Goal: Check status: Check status

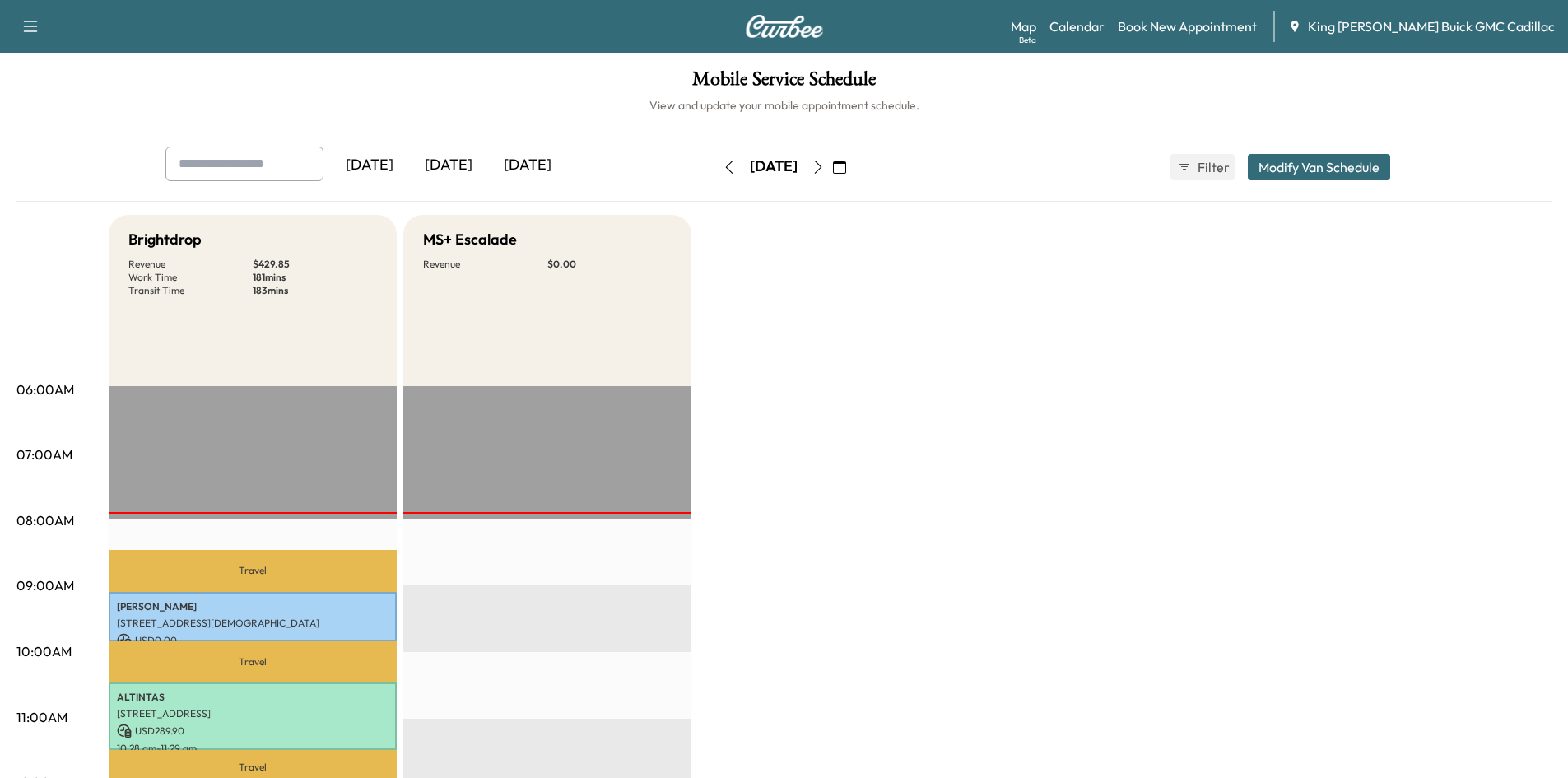
click at [824, 164] on icon "button" at bounding box center [818, 168] width 13 height 13
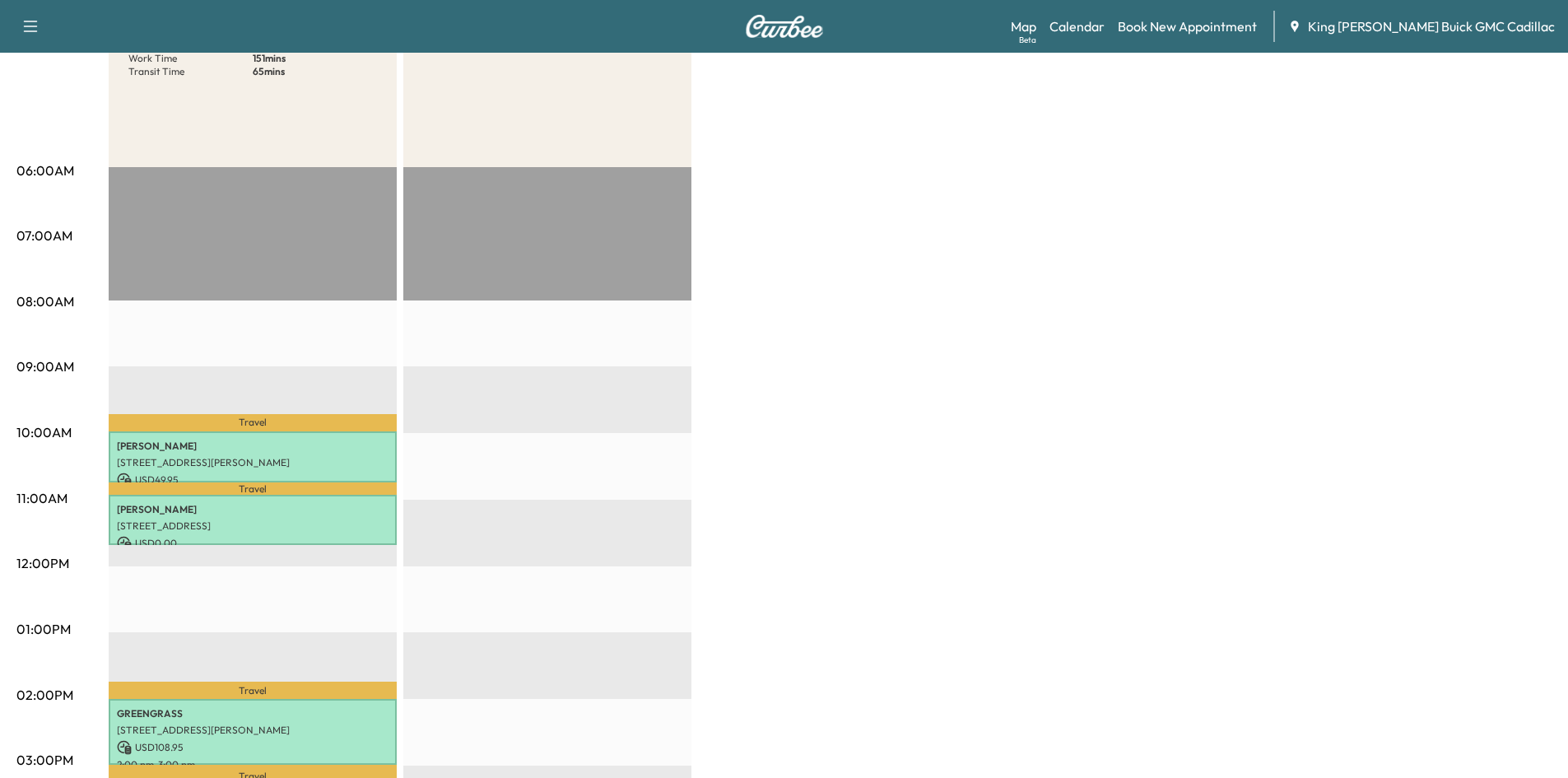
scroll to position [247, 0]
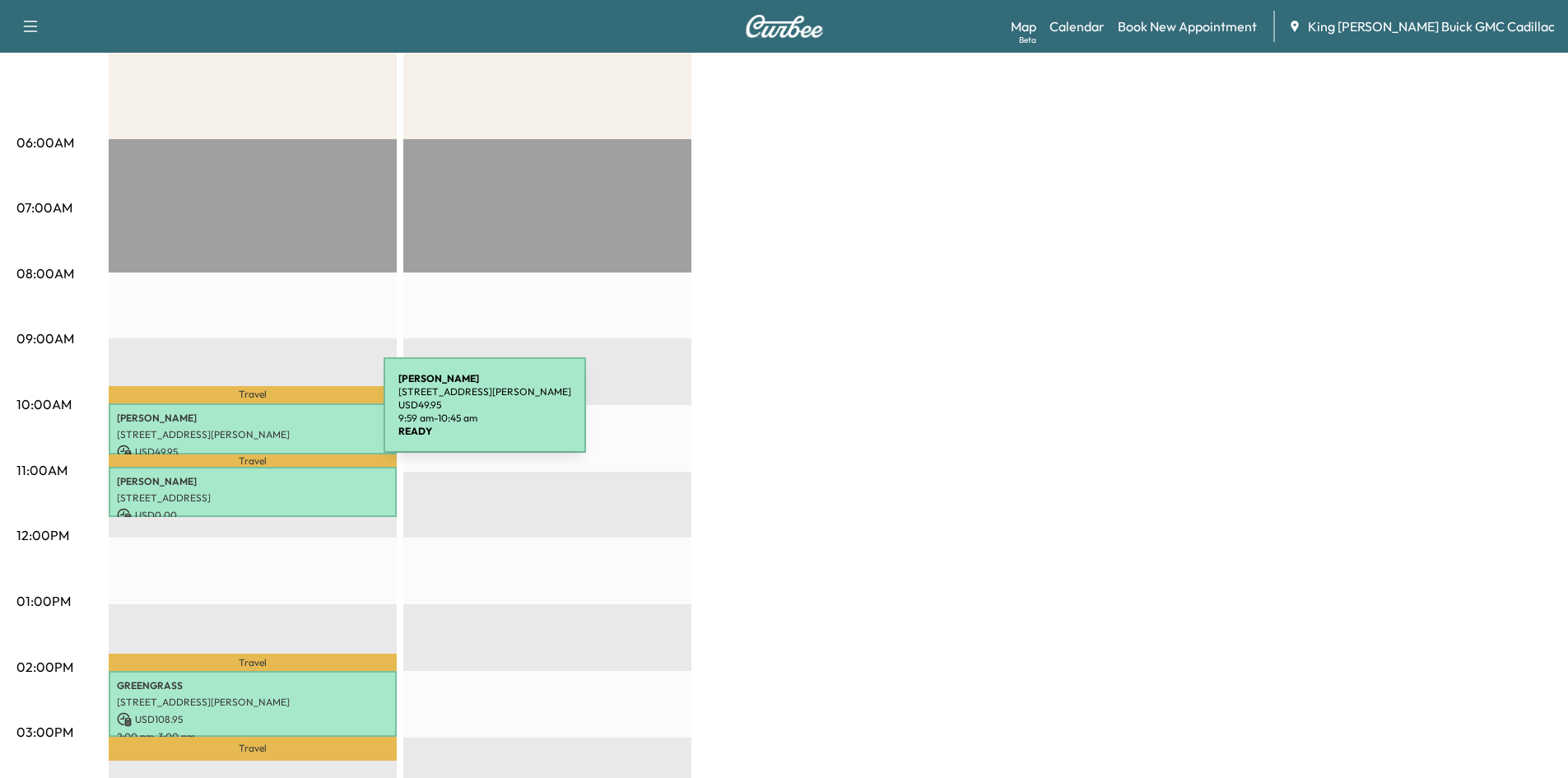
click at [261, 415] on p "[PERSON_NAME]" at bounding box center [253, 418] width 272 height 13
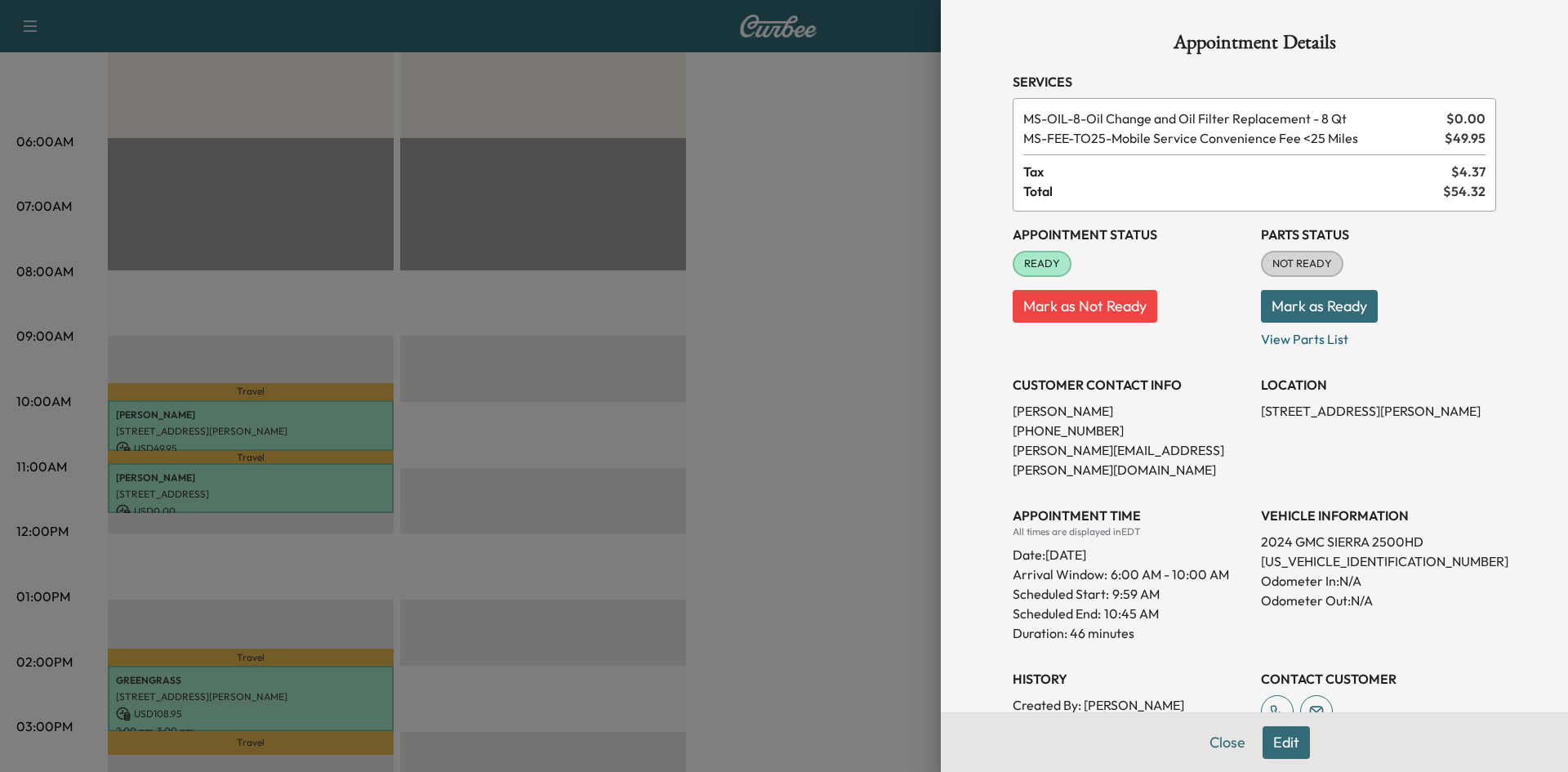
click at [878, 393] on div at bounding box center [784, 386] width 1568 height 772
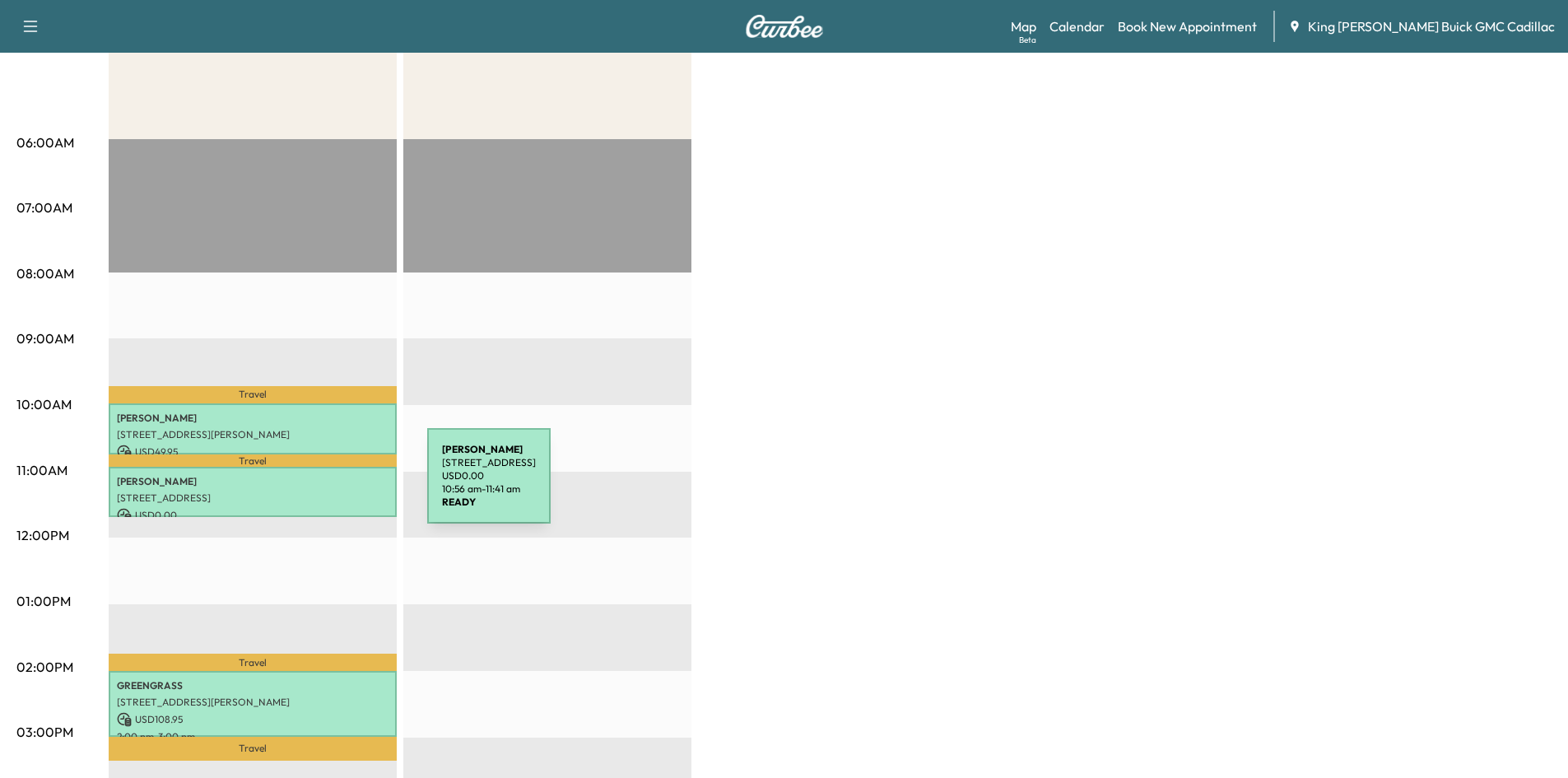
click at [304, 486] on div "[PERSON_NAME] [STREET_ADDRESS] USD 0.00 10:56 am - 11:41 am" at bounding box center [253, 492] width 288 height 50
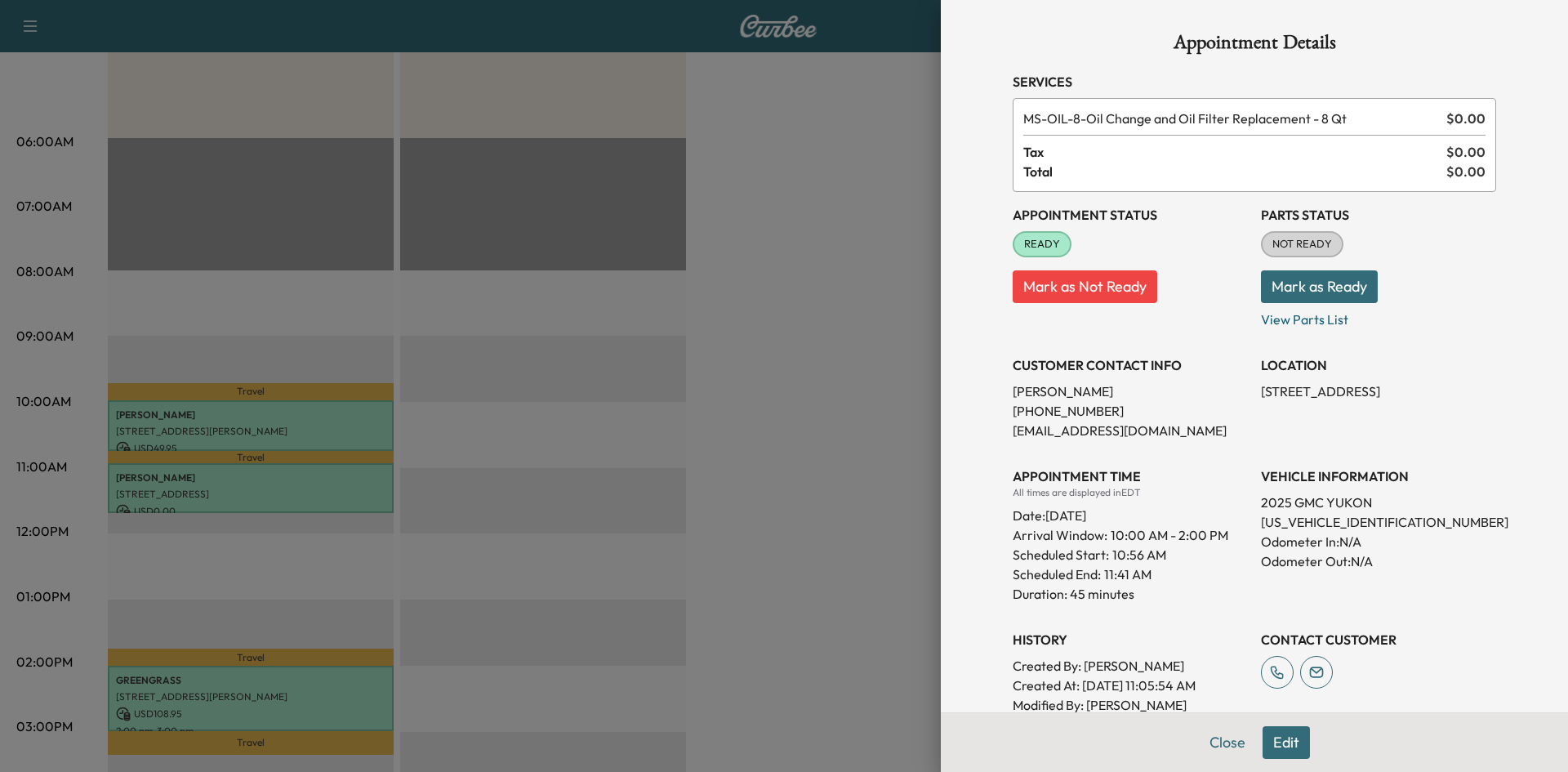
click at [826, 351] on div at bounding box center [784, 386] width 1568 height 772
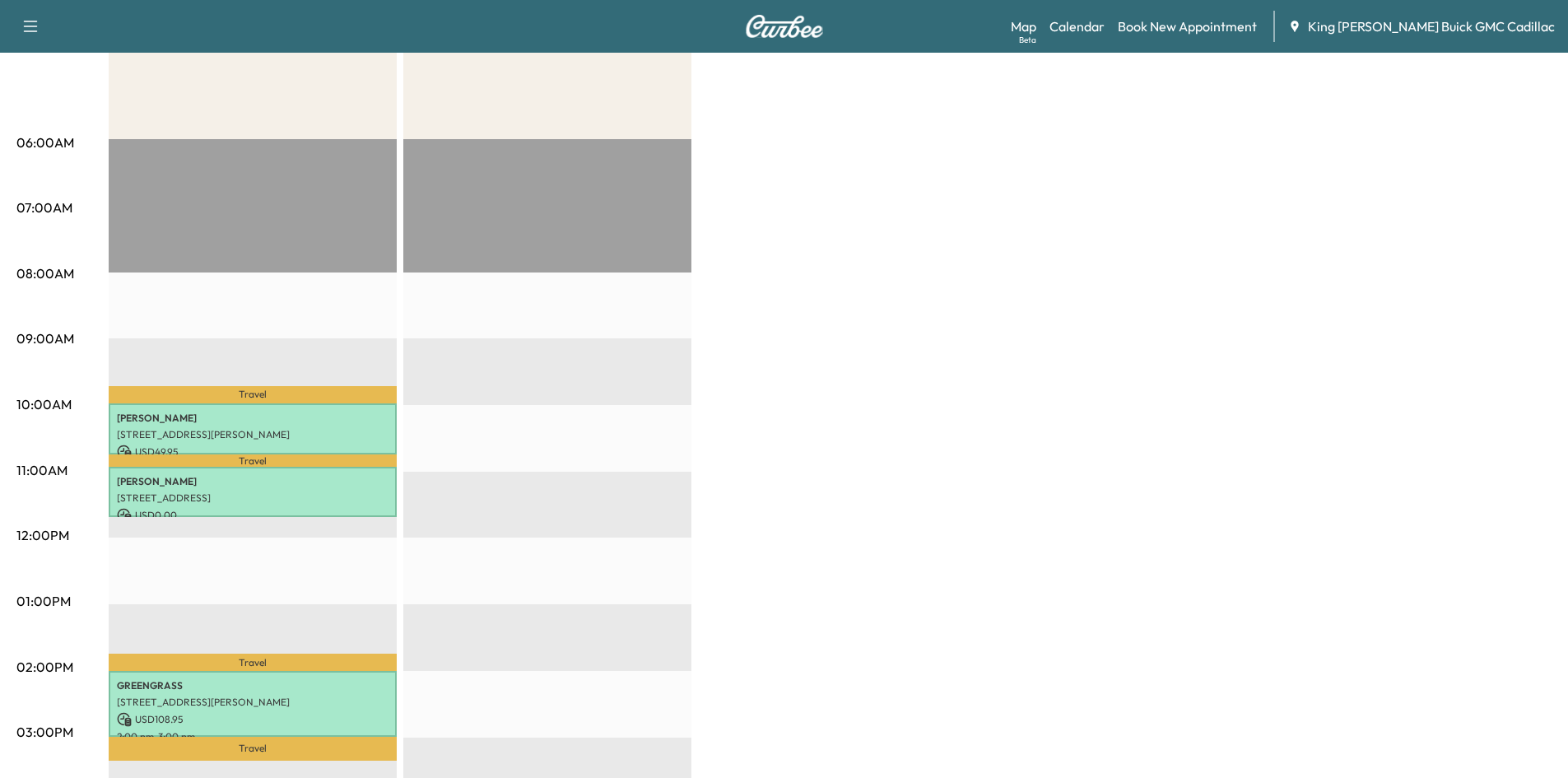
drag, startPoint x: 273, startPoint y: 546, endPoint x: 0, endPoint y: 659, distance: 295.5
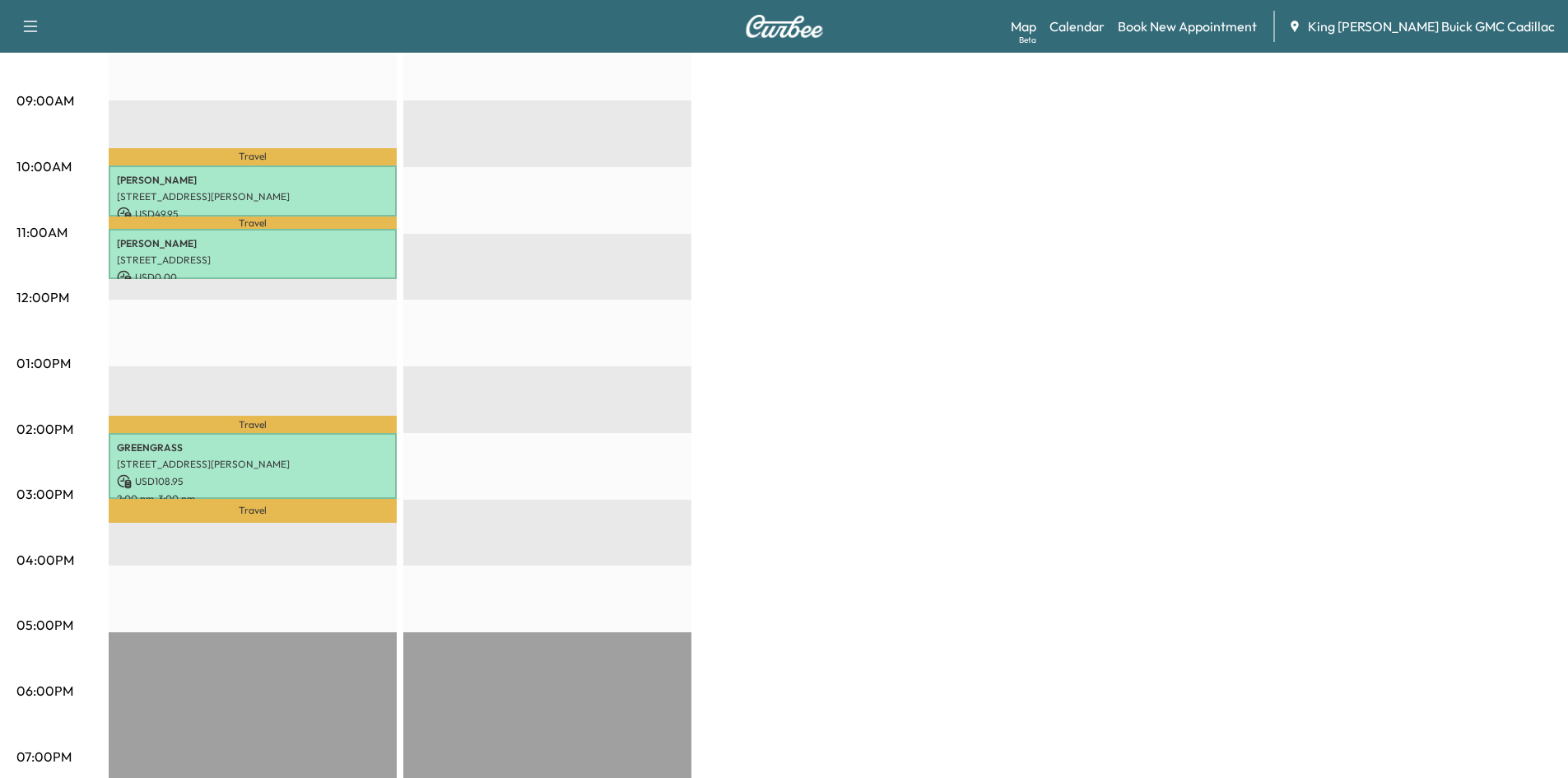
scroll to position [494, 0]
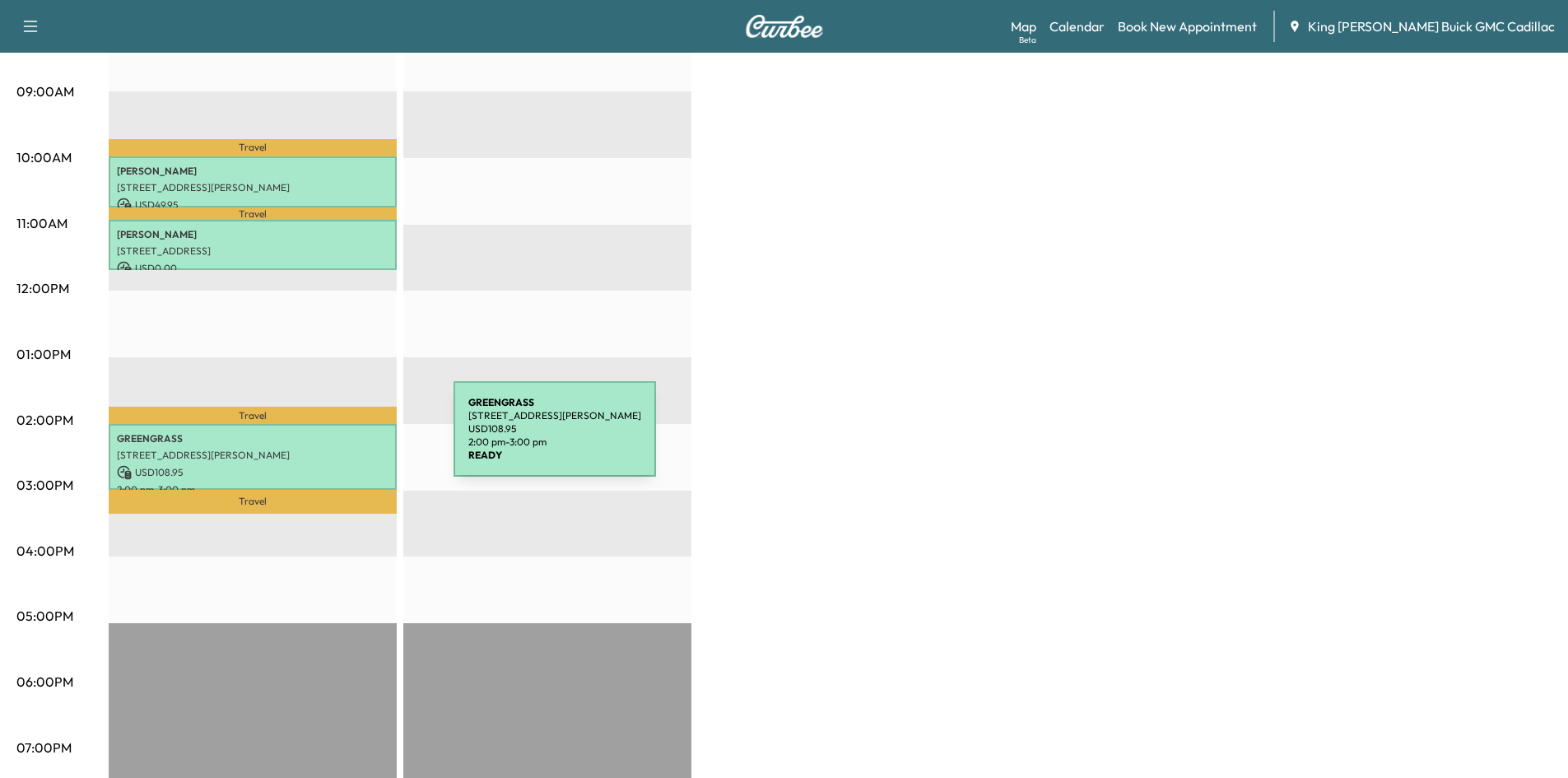
click at [329, 439] on p "GREENGRASS" at bounding box center [253, 438] width 272 height 13
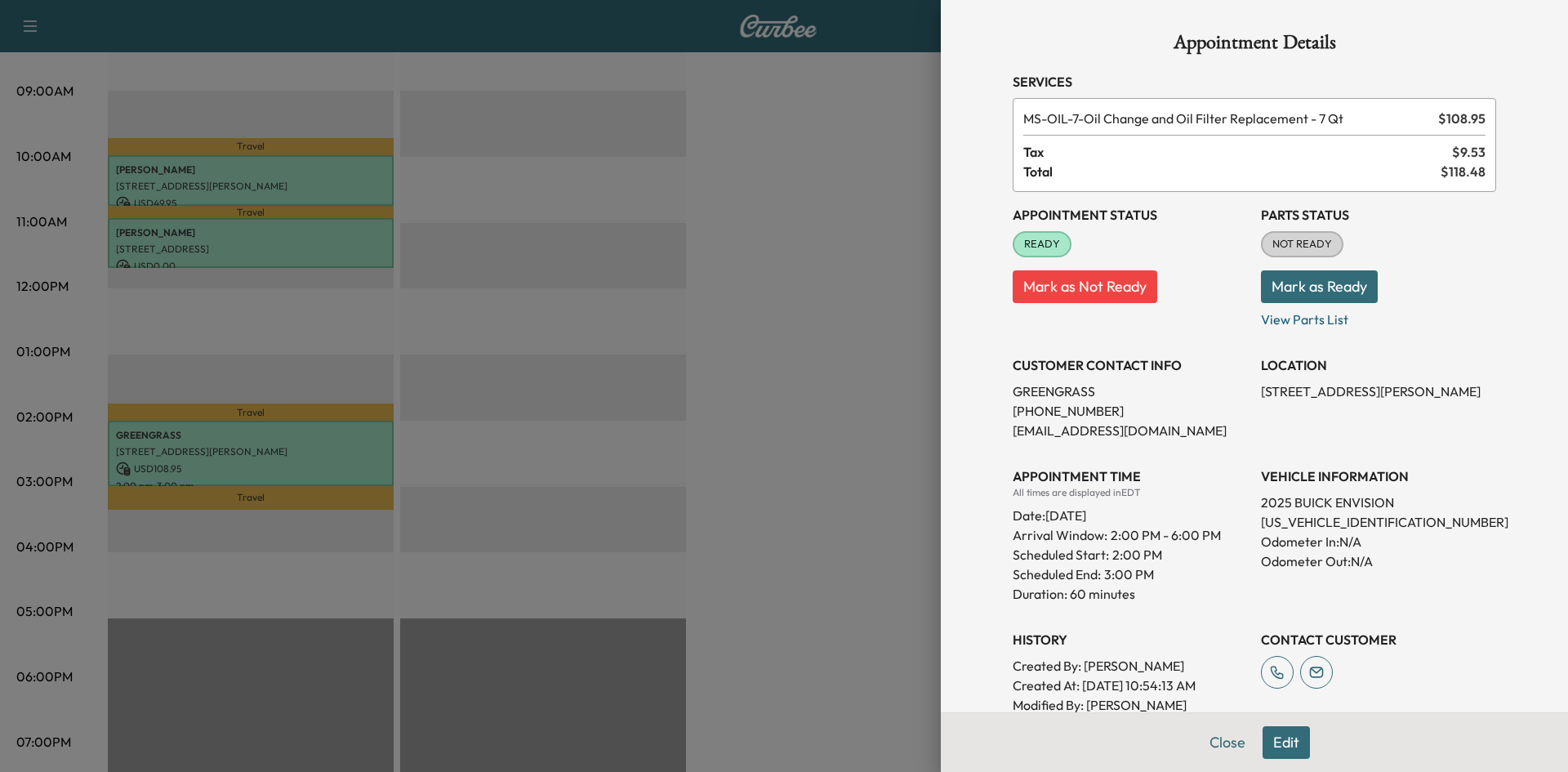
click at [956, 225] on div "Appointment Details Services MS-OIL-7 - Oil Change and Oil Filter Replacement -…" at bounding box center [1253, 386] width 627 height 772
click at [852, 161] on div at bounding box center [784, 386] width 1568 height 772
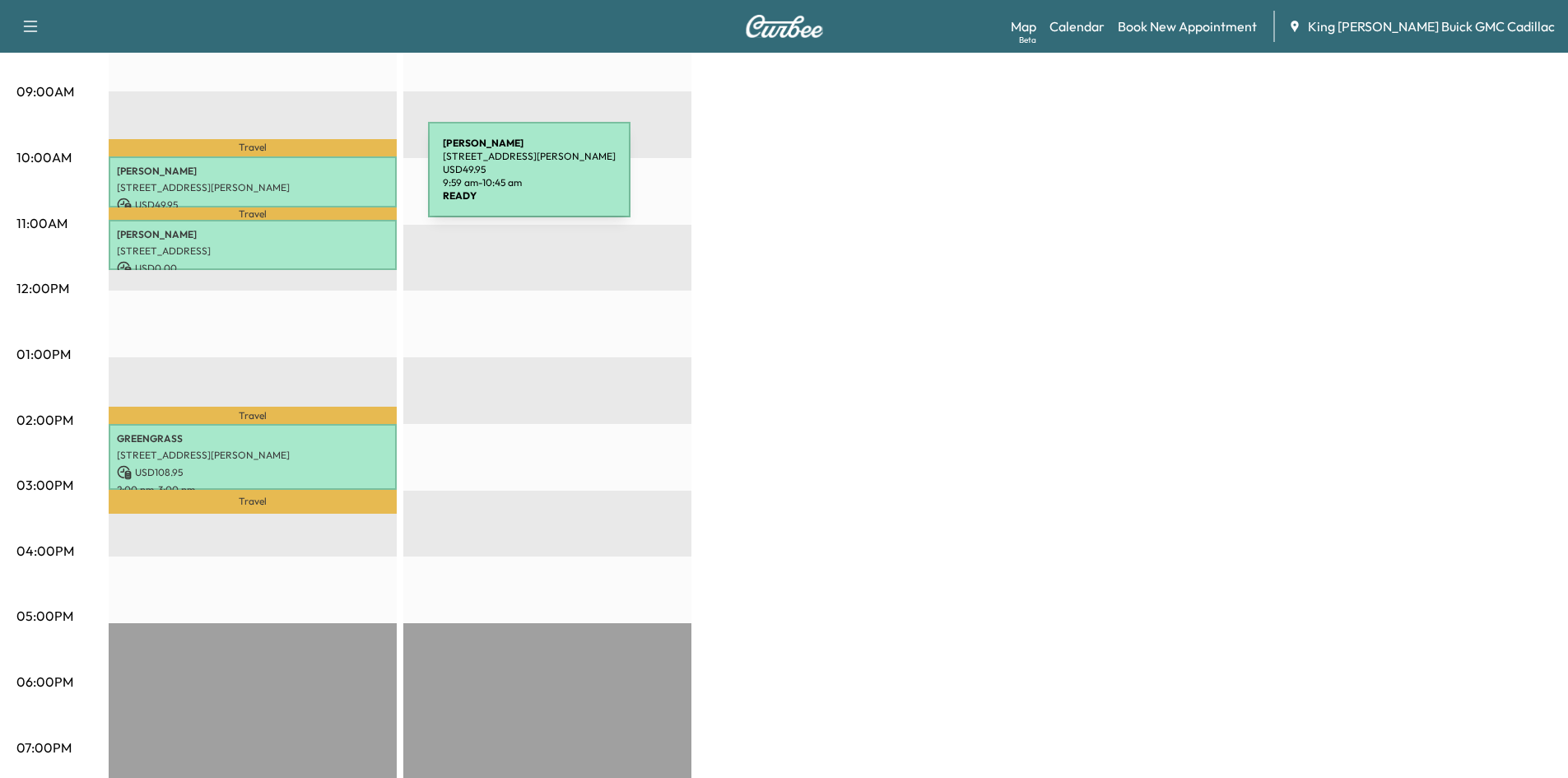
click at [282, 181] on p "[STREET_ADDRESS][PERSON_NAME]" at bounding box center [253, 188] width 272 height 13
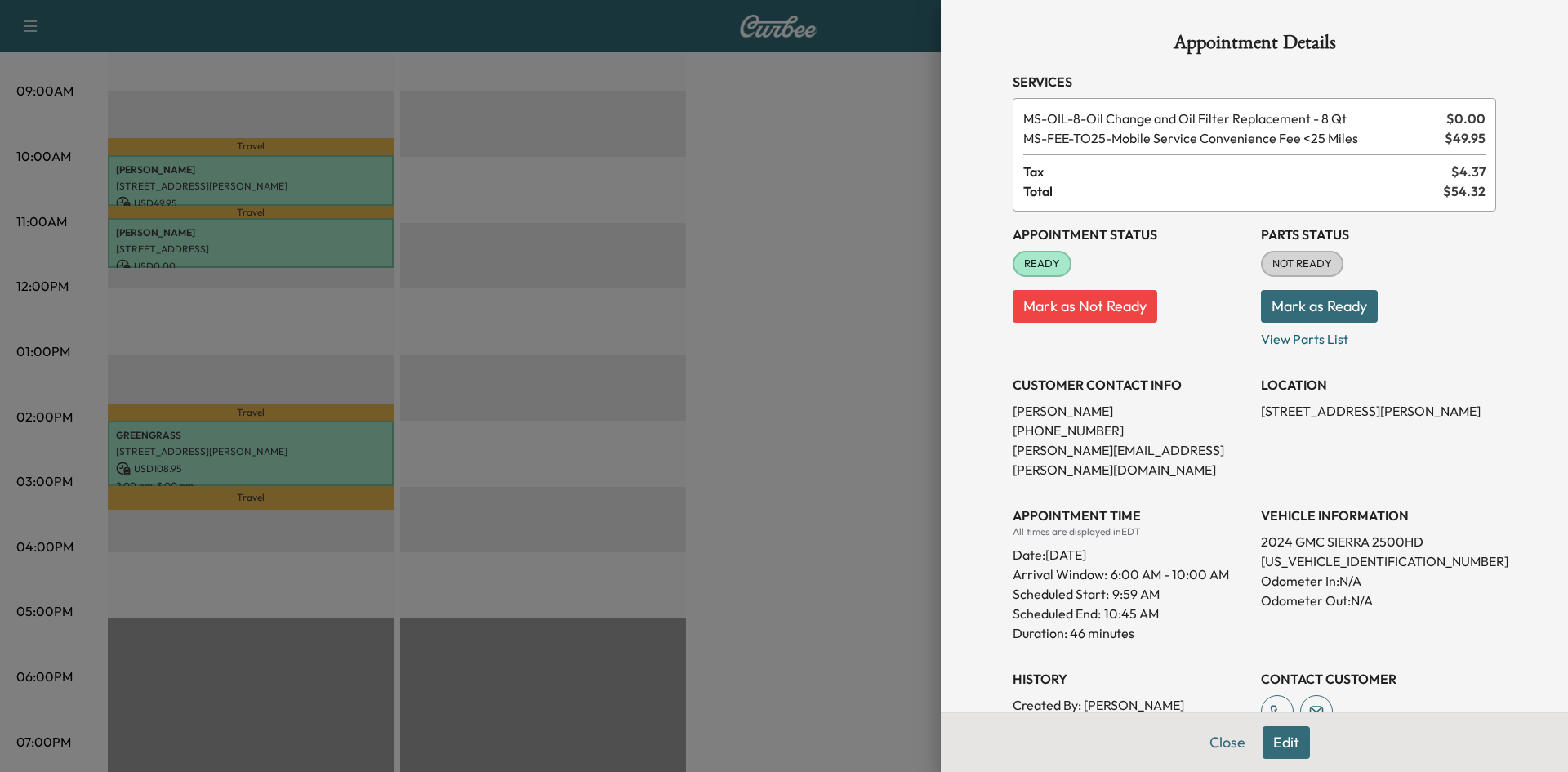
click at [808, 221] on div at bounding box center [784, 386] width 1568 height 772
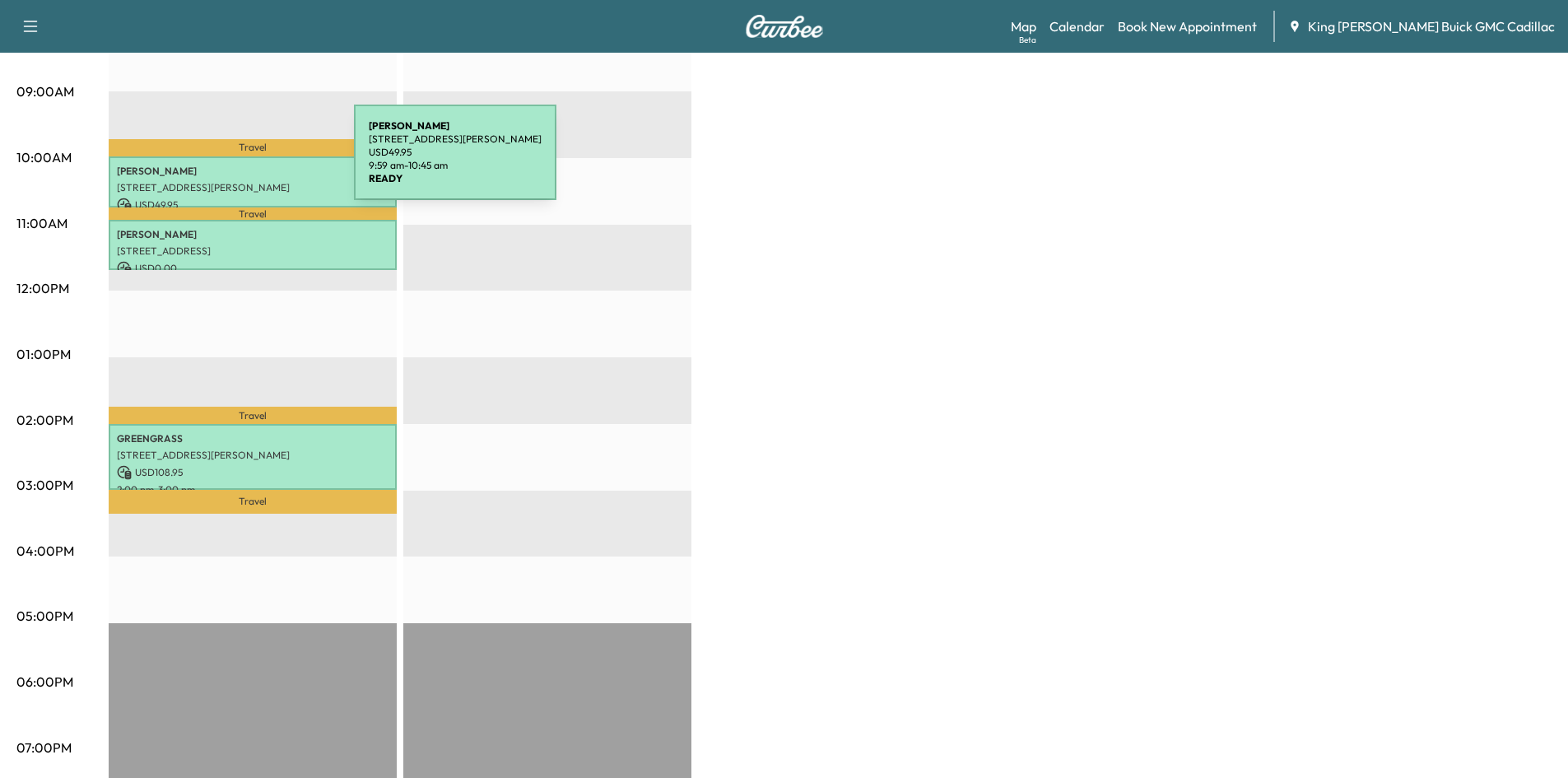
drag, startPoint x: 231, startPoint y: 162, endPoint x: 229, endPoint y: 170, distance: 8.2
click at [229, 170] on p "[PERSON_NAME]" at bounding box center [253, 171] width 272 height 13
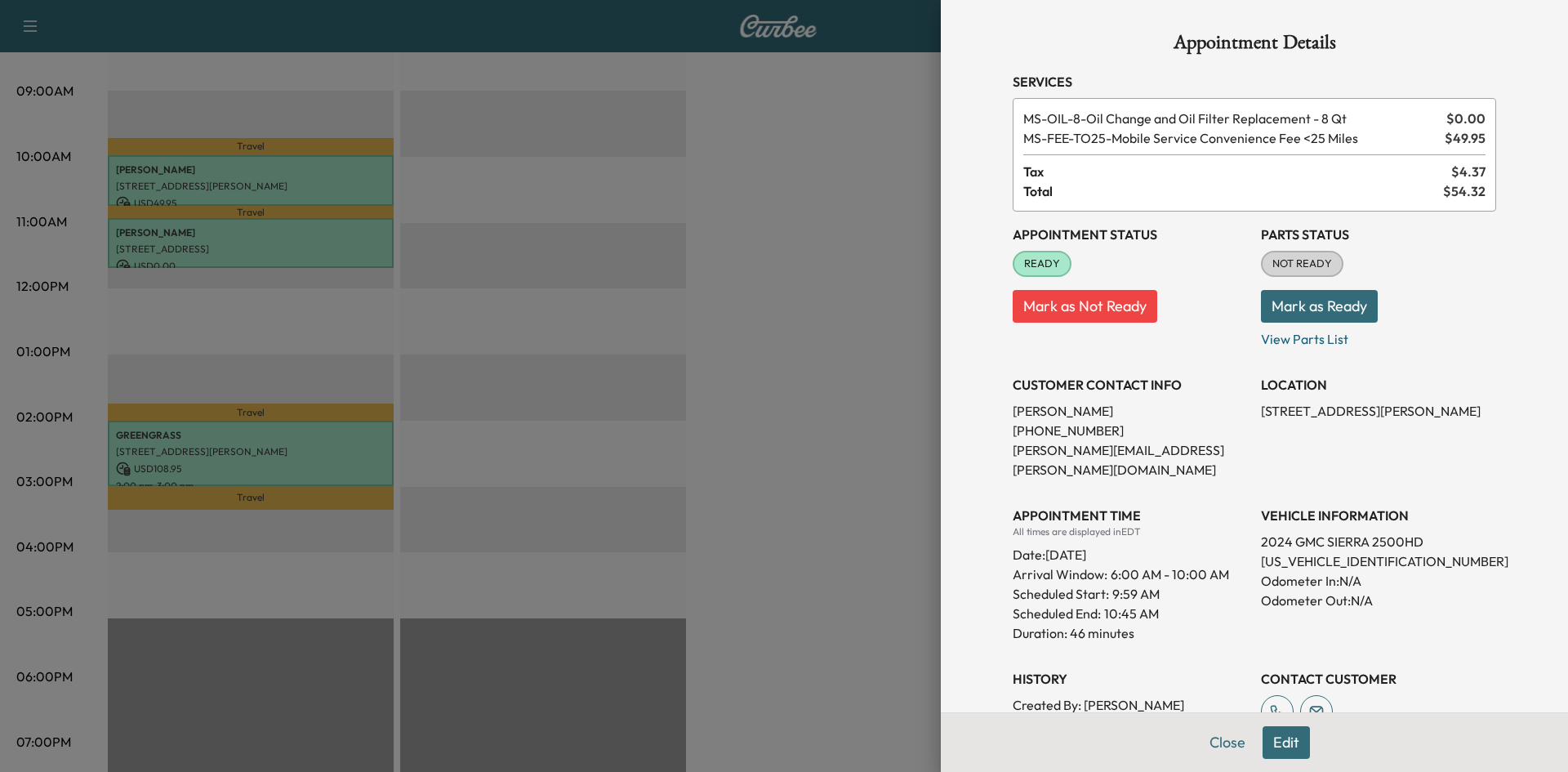
drag, startPoint x: 759, startPoint y: 294, endPoint x: 594, endPoint y: 328, distance: 168.5
click at [751, 292] on div at bounding box center [784, 386] width 1568 height 772
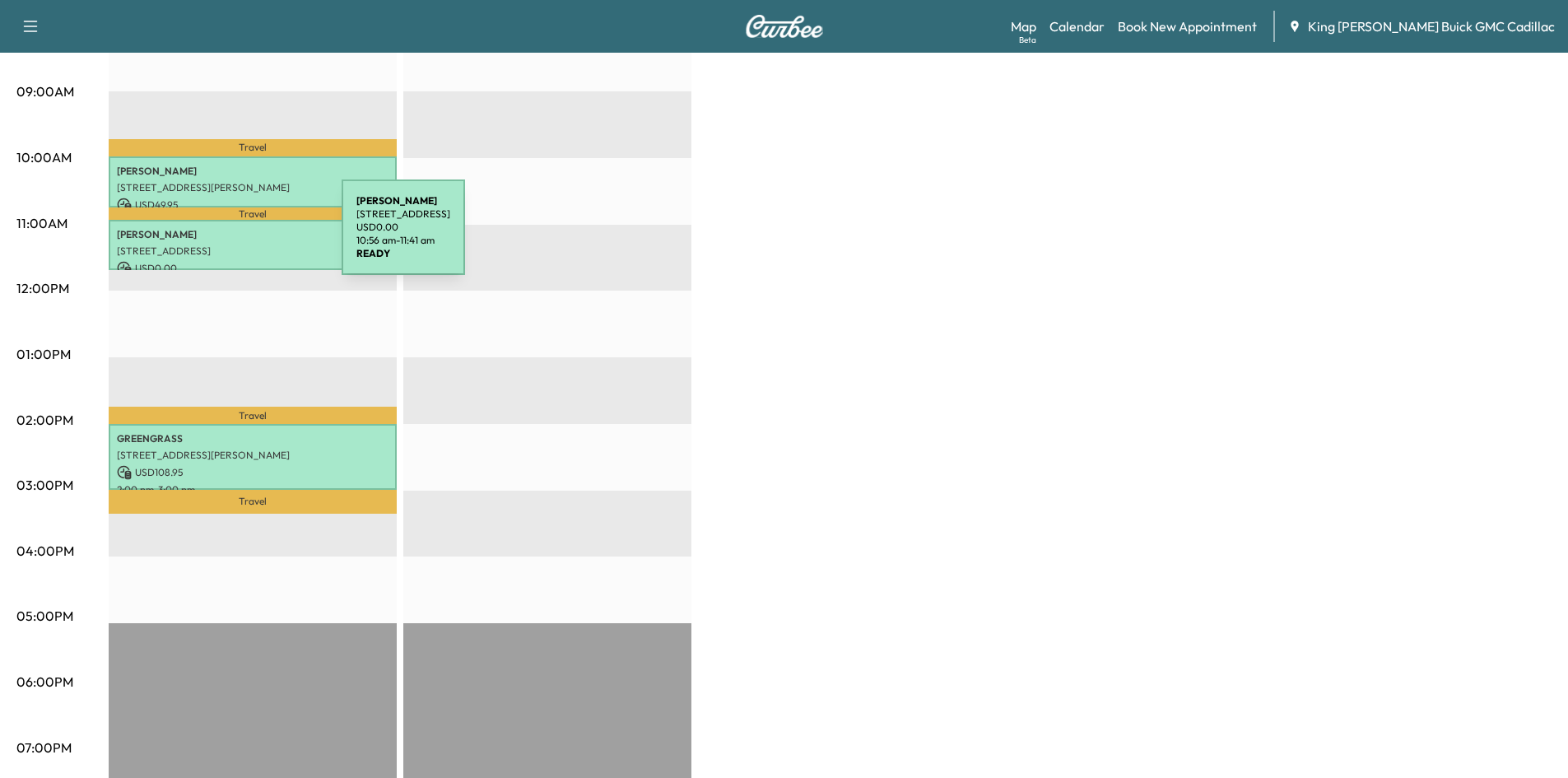
click at [218, 237] on p "[PERSON_NAME]" at bounding box center [253, 235] width 272 height 13
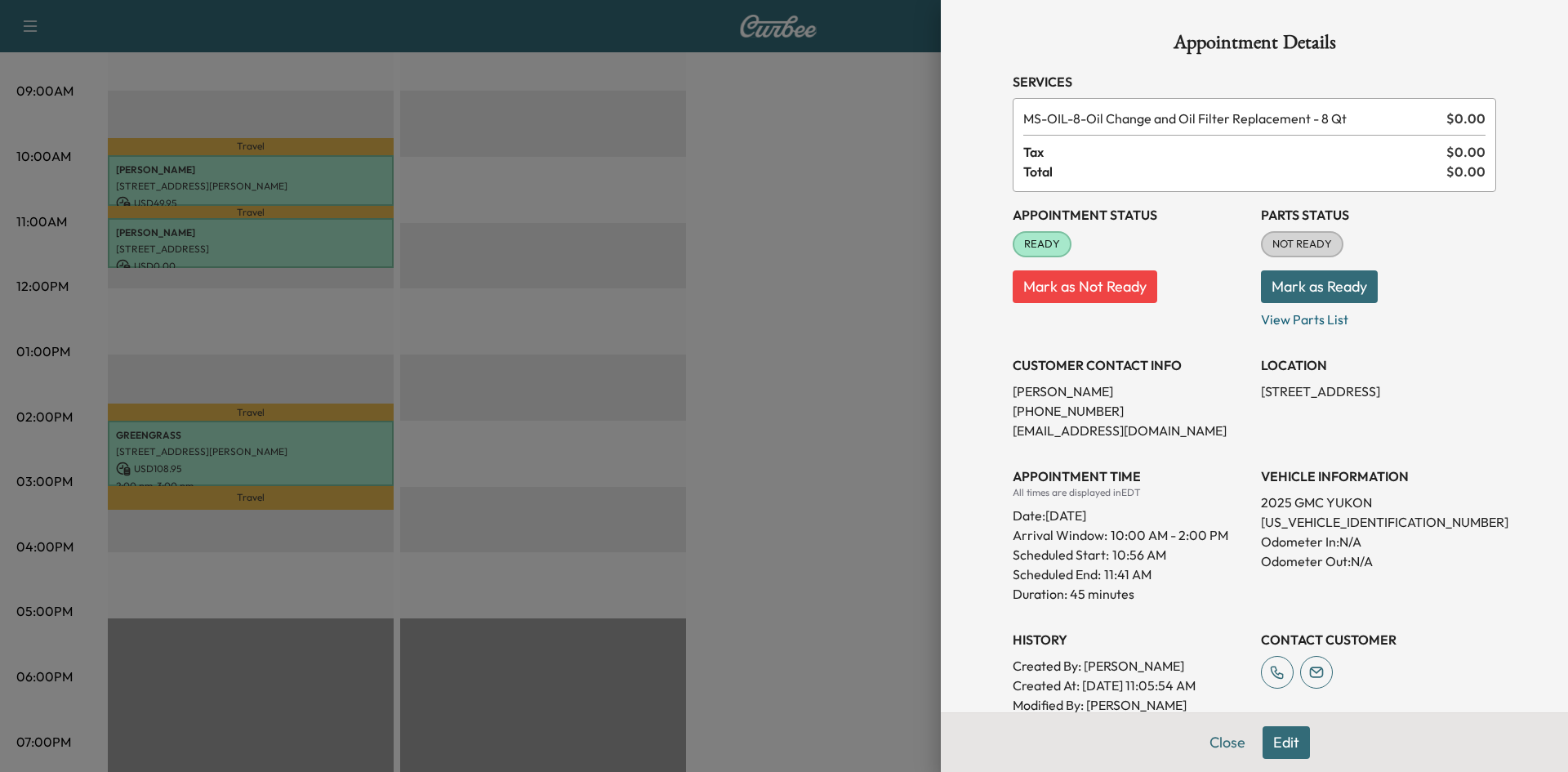
click at [557, 241] on div at bounding box center [784, 386] width 1568 height 772
